Goal: Task Accomplishment & Management: Manage account settings

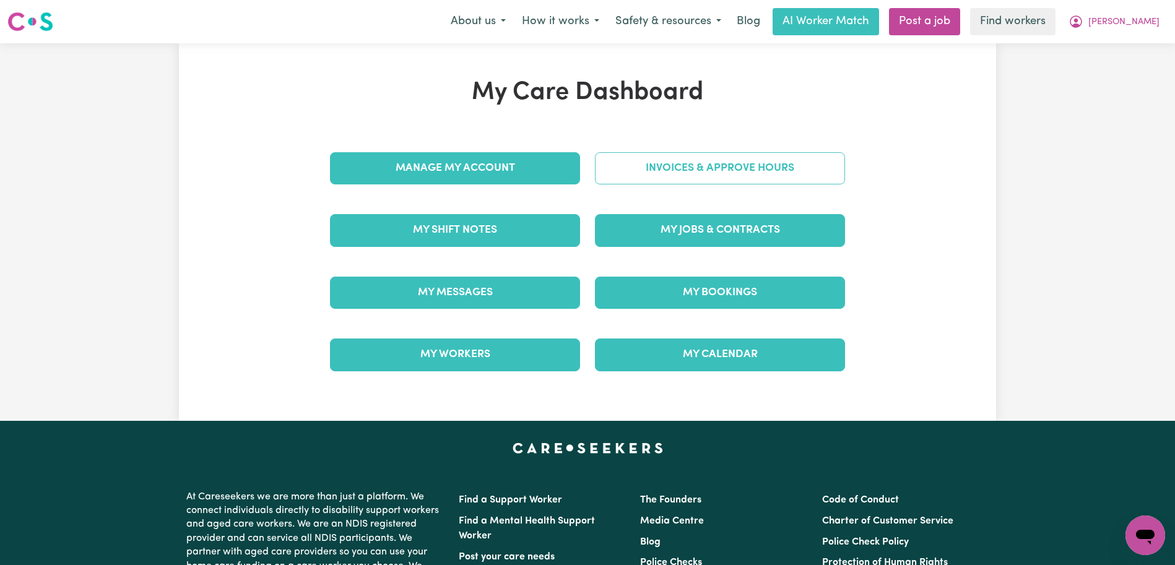
click at [704, 168] on link "Invoices & Approve Hours" at bounding box center [720, 168] width 250 height 32
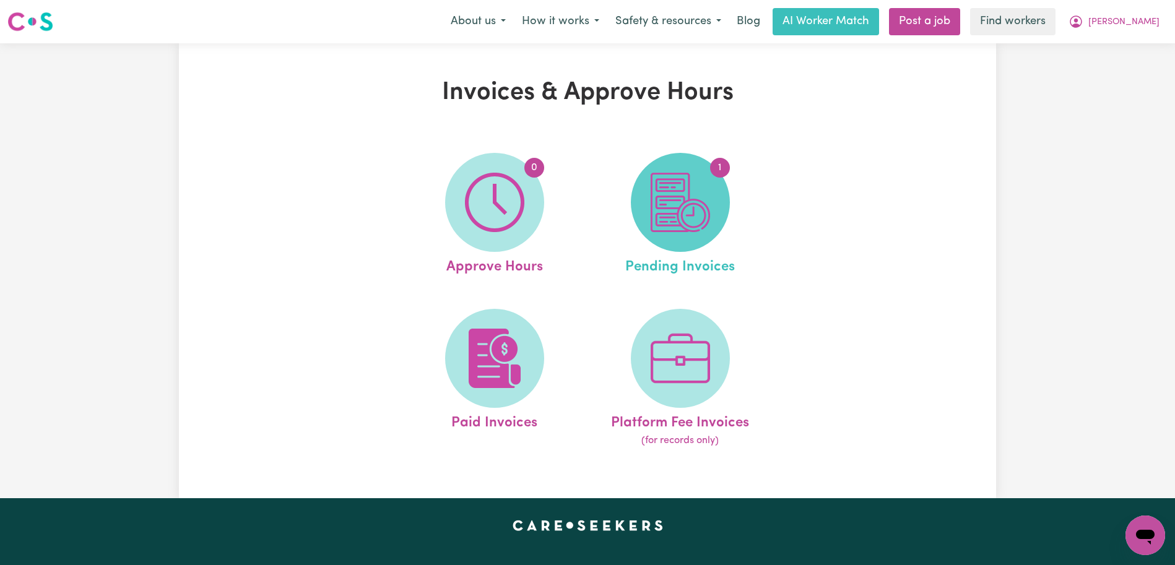
click at [678, 188] on img at bounding box center [680, 202] width 59 height 59
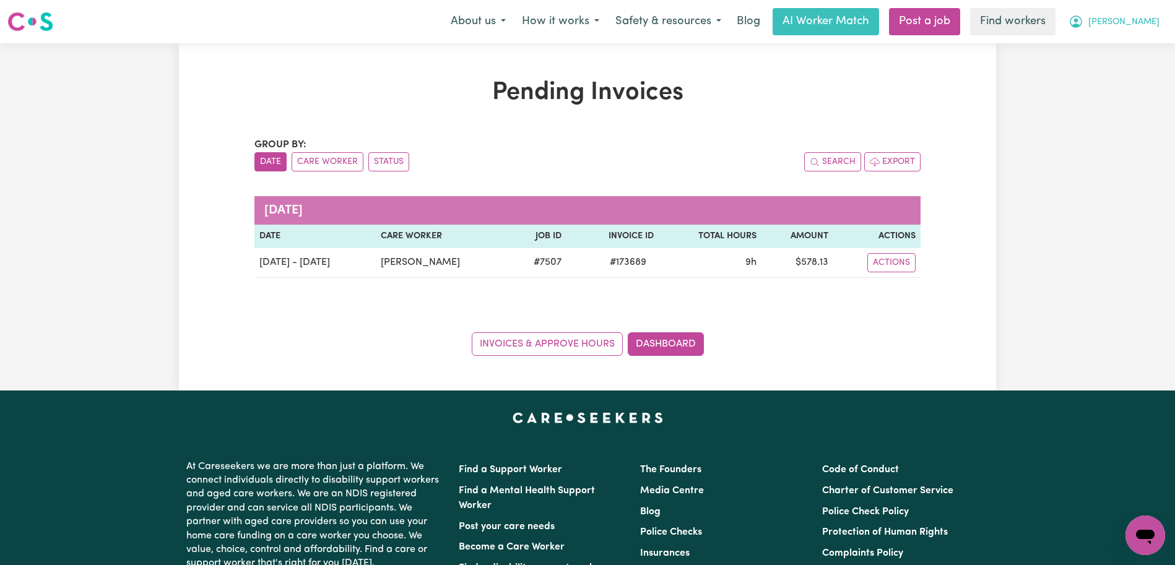
click at [1145, 12] on button "[PERSON_NAME]" at bounding box center [1113, 22] width 107 height 26
click at [1127, 68] on link "Logout" at bounding box center [1118, 71] width 98 height 24
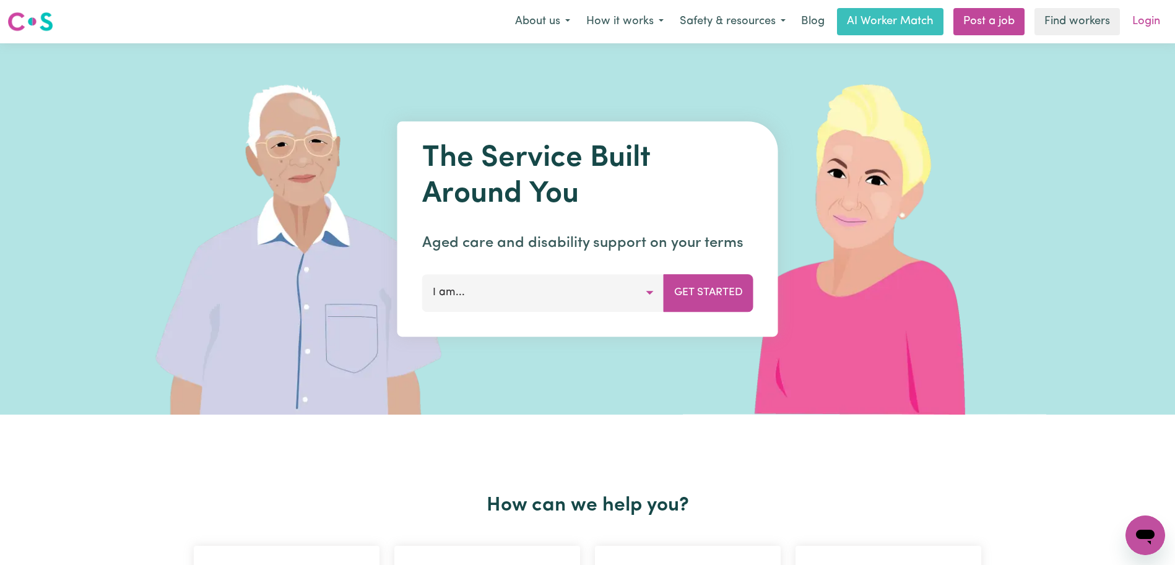
click at [1149, 15] on link "Login" at bounding box center [1146, 21] width 43 height 27
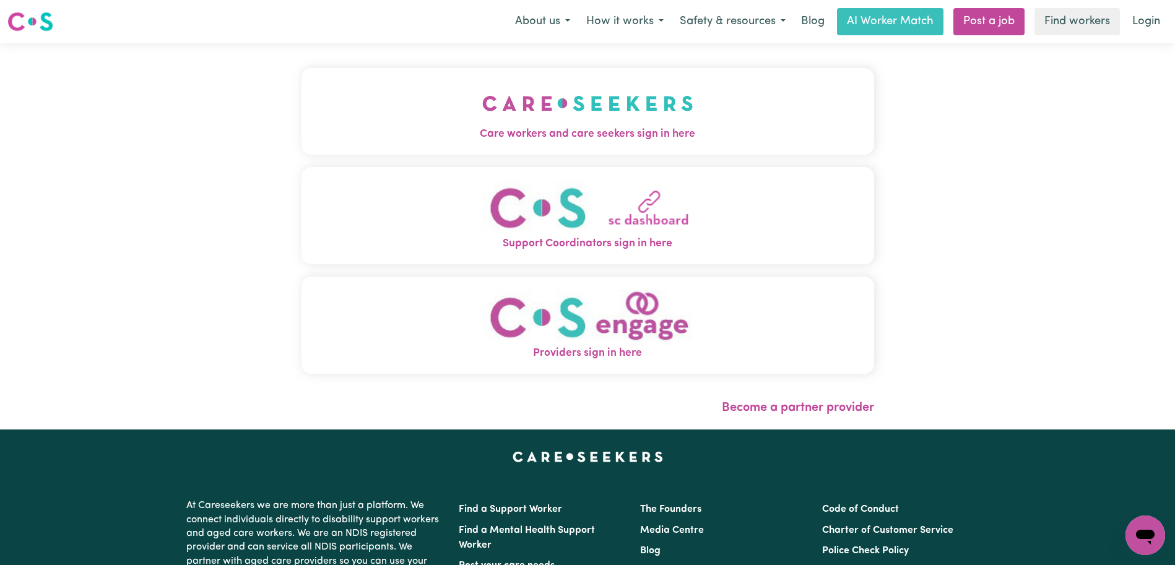
click at [745, 106] on button "Care workers and care seekers sign in here" at bounding box center [587, 111] width 573 height 87
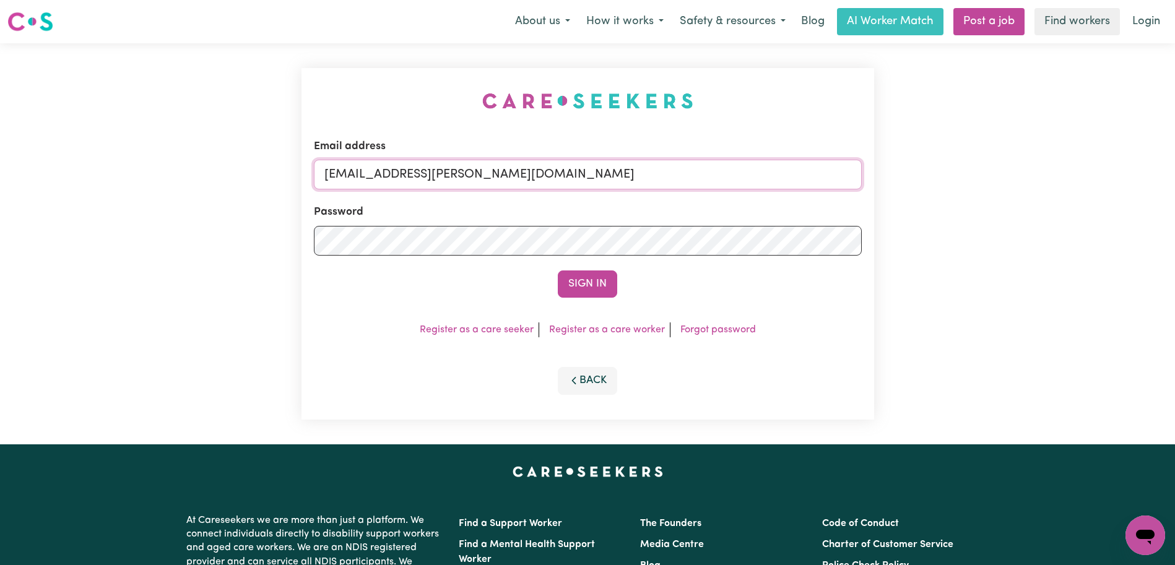
drag, startPoint x: 787, startPoint y: 171, endPoint x: 385, endPoint y: 178, distance: 401.8
click at [385, 178] on input "[EMAIL_ADDRESS][PERSON_NAME][DOMAIN_NAME]" at bounding box center [588, 175] width 548 height 30
paste input "ValerieMurphyKNC"
type input "[EMAIL_ADDRESS][DOMAIN_NAME]"
click at [558, 270] on button "Sign In" at bounding box center [587, 283] width 59 height 27
